Goal: Information Seeking & Learning: Learn about a topic

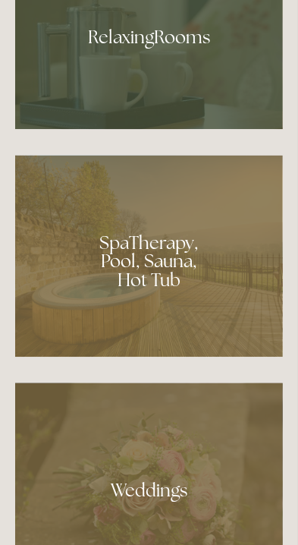
scroll to position [1688, 0]
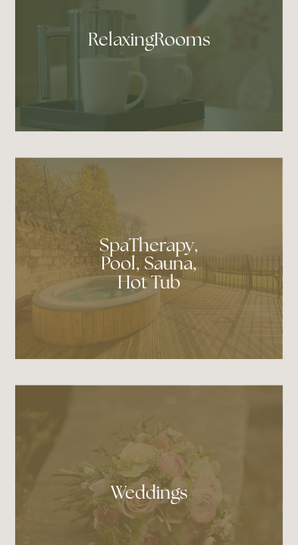
click at [62, 310] on div at bounding box center [149, 258] width 268 height 202
click at [141, 268] on div at bounding box center [149, 258] width 268 height 202
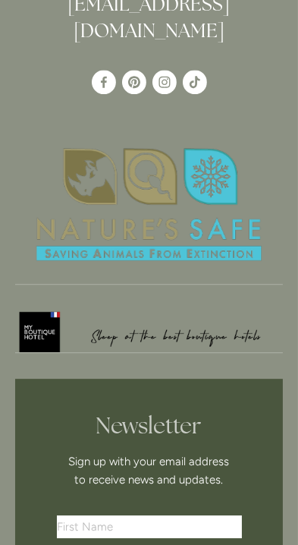
scroll to position [2436, 0]
